Goal: Check status: Check status

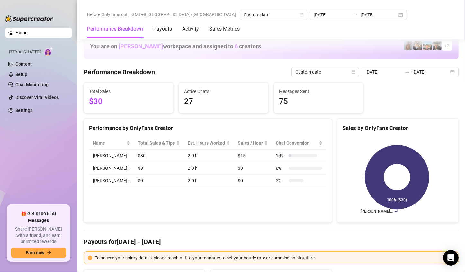
scroll to position [804, 0]
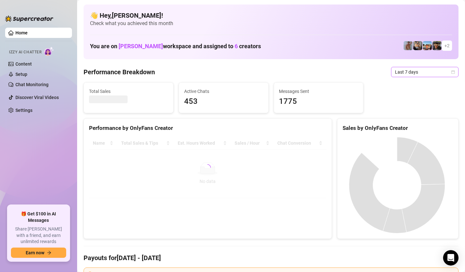
click at [440, 77] on span "Last 7 days" at bounding box center [425, 72] width 60 height 10
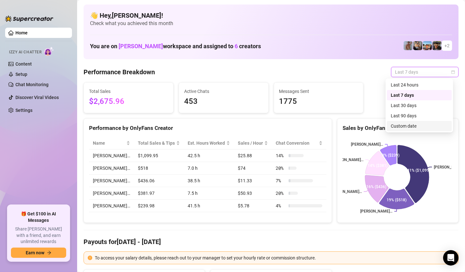
click at [396, 122] on div "Custom date" at bounding box center [419, 126] width 65 height 10
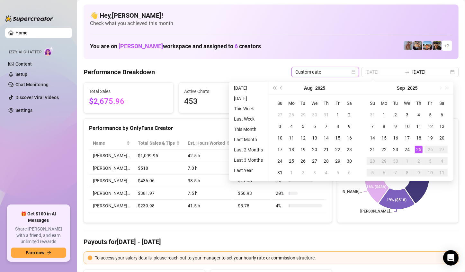
type input "[DATE]"
click at [423, 148] on td "25" at bounding box center [419, 150] width 12 height 12
click at [419, 148] on div "25" at bounding box center [419, 150] width 8 height 8
click at [419, 148] on rect at bounding box center [397, 177] width 109 height 80
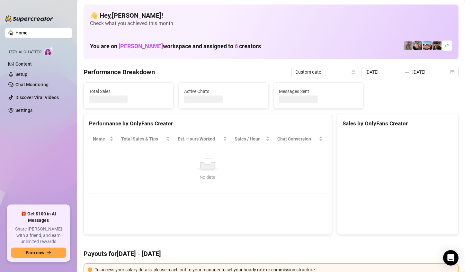
type input "[DATE]"
click at [419, 148] on canvas at bounding box center [397, 181] width 109 height 96
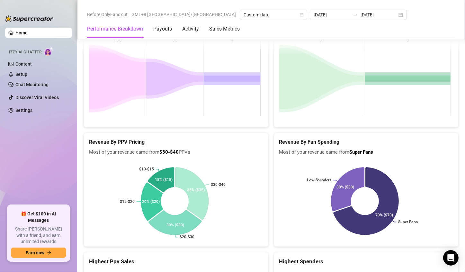
scroll to position [1028, 0]
